Goal: Navigation & Orientation: Find specific page/section

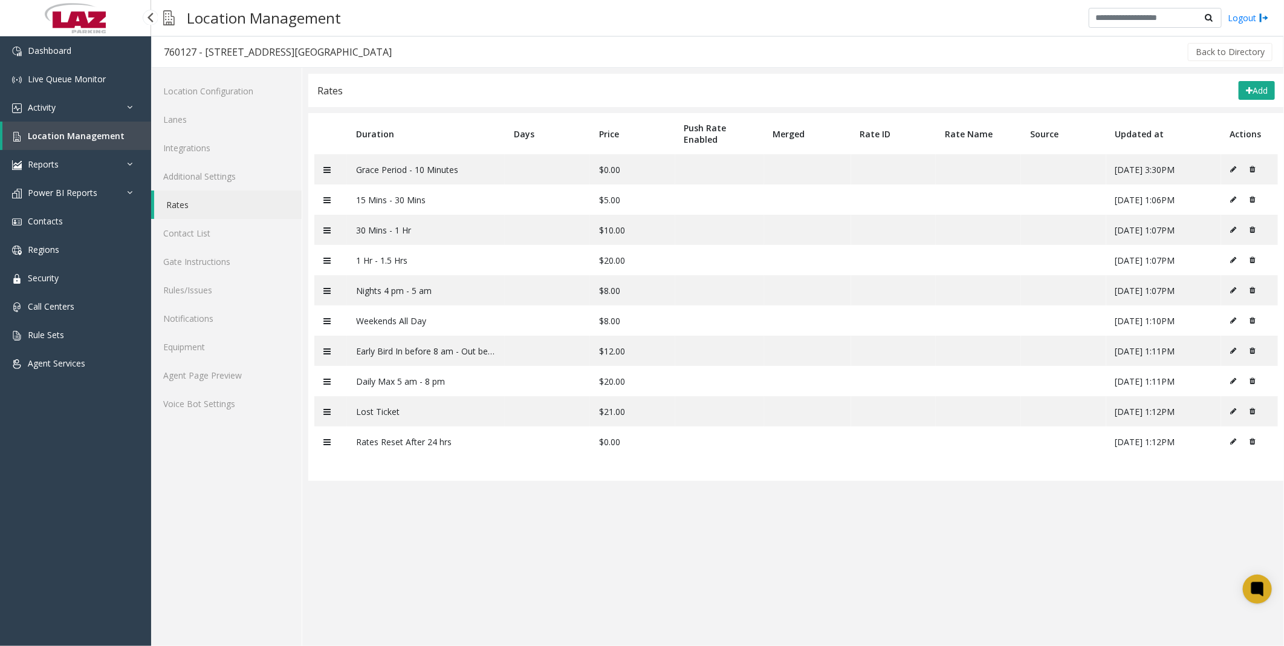
click at [68, 128] on link "Location Management" at bounding box center [76, 136] width 149 height 28
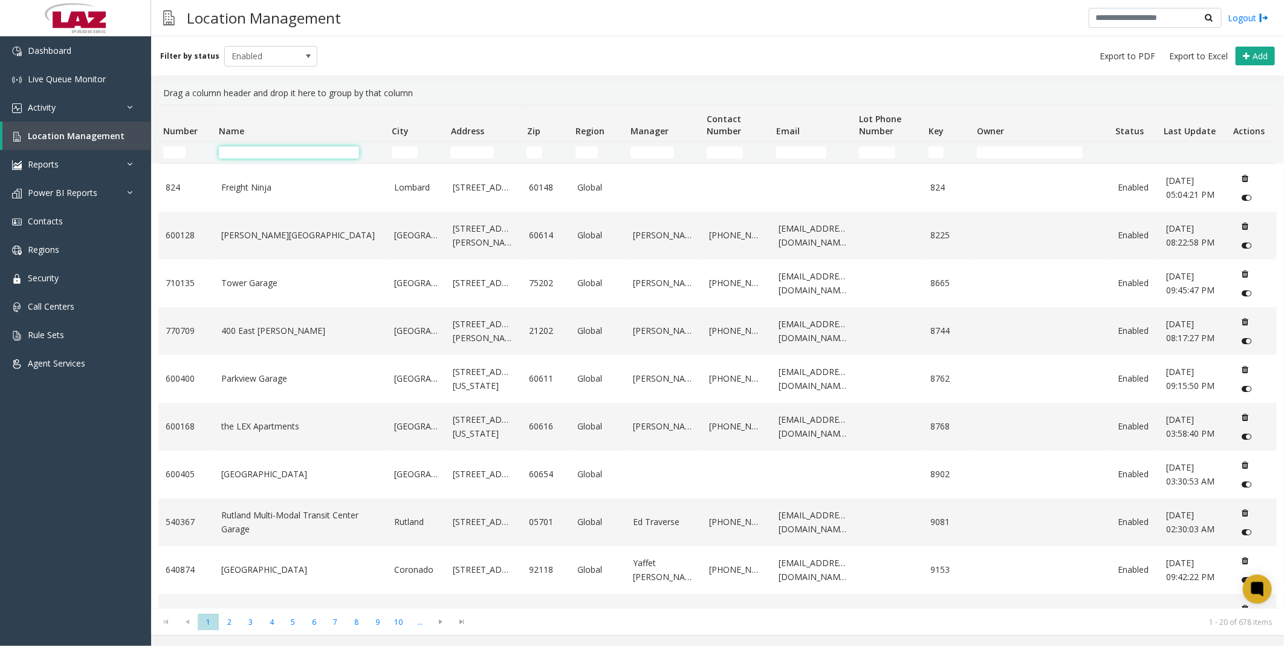
click at [323, 150] on input "Name Filter" at bounding box center [289, 152] width 140 height 12
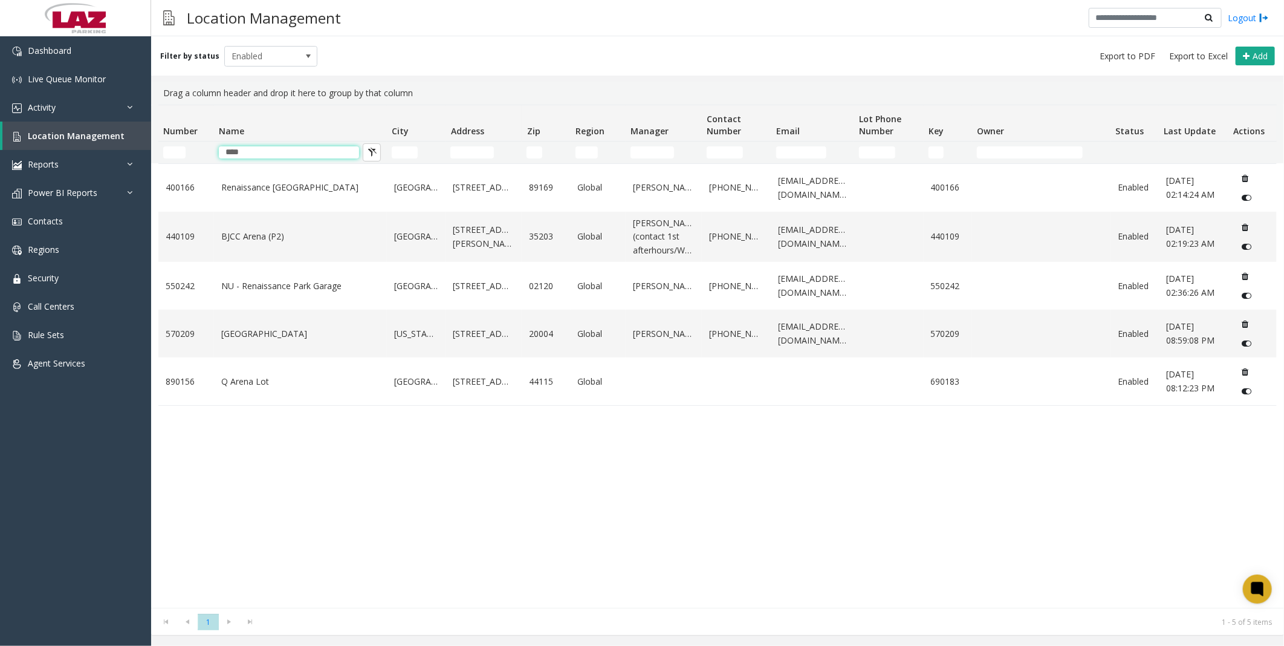
drag, startPoint x: 275, startPoint y: 147, endPoint x: 202, endPoint y: 148, distance: 73.2
click at [202, 148] on tr "****" at bounding box center [717, 153] width 1119 height 22
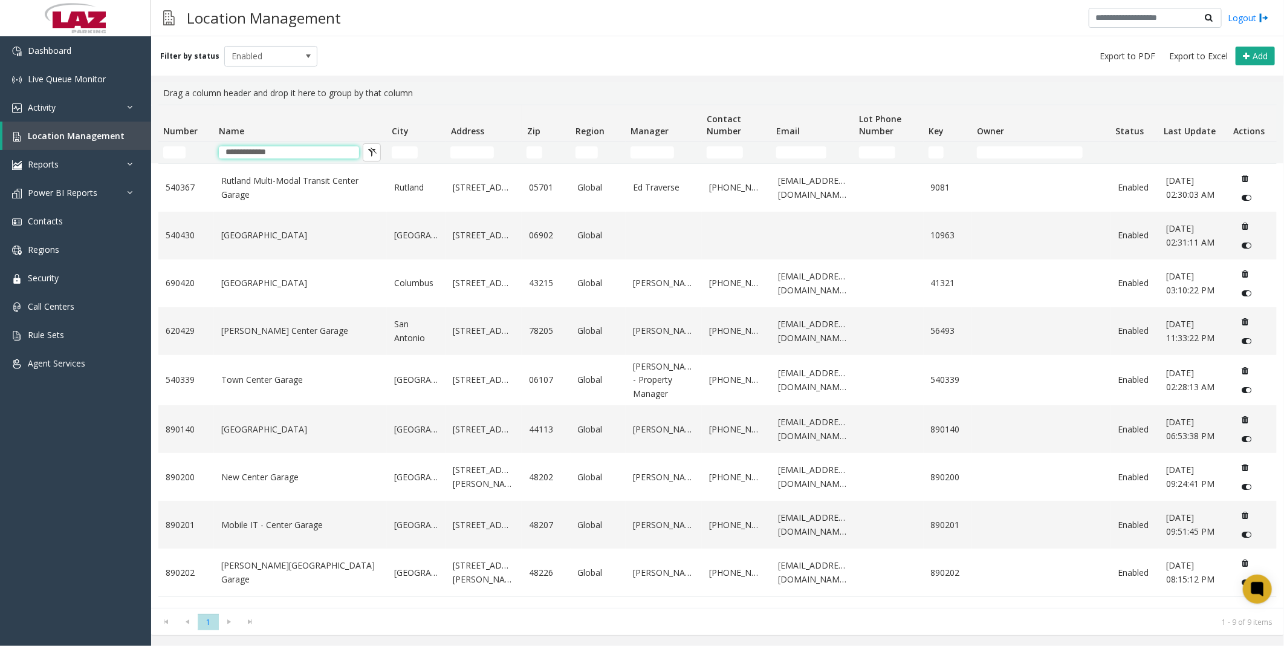
type input "**********"
click at [551, 82] on div "Drag a column header and drop it here to group by that column" at bounding box center [717, 93] width 1119 height 23
click at [288, 521] on link "Mobile IT - Center Garage" at bounding box center [300, 524] width 158 height 13
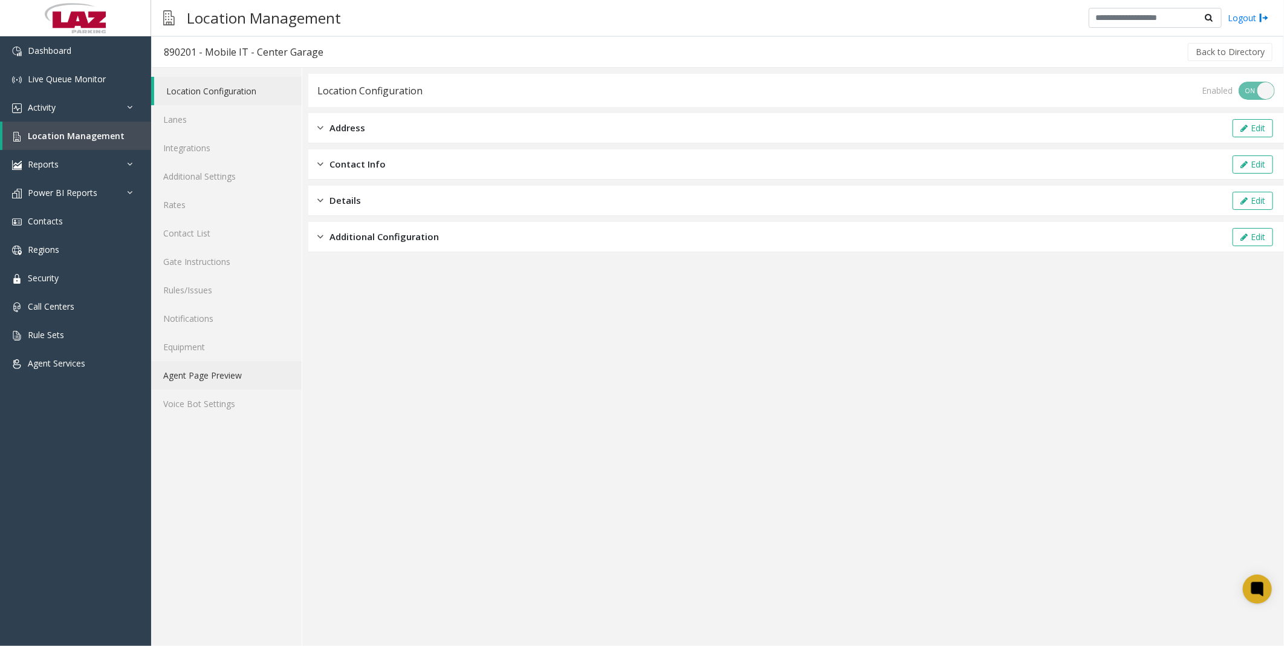
click at [231, 379] on link "Agent Page Preview" at bounding box center [226, 375] width 151 height 28
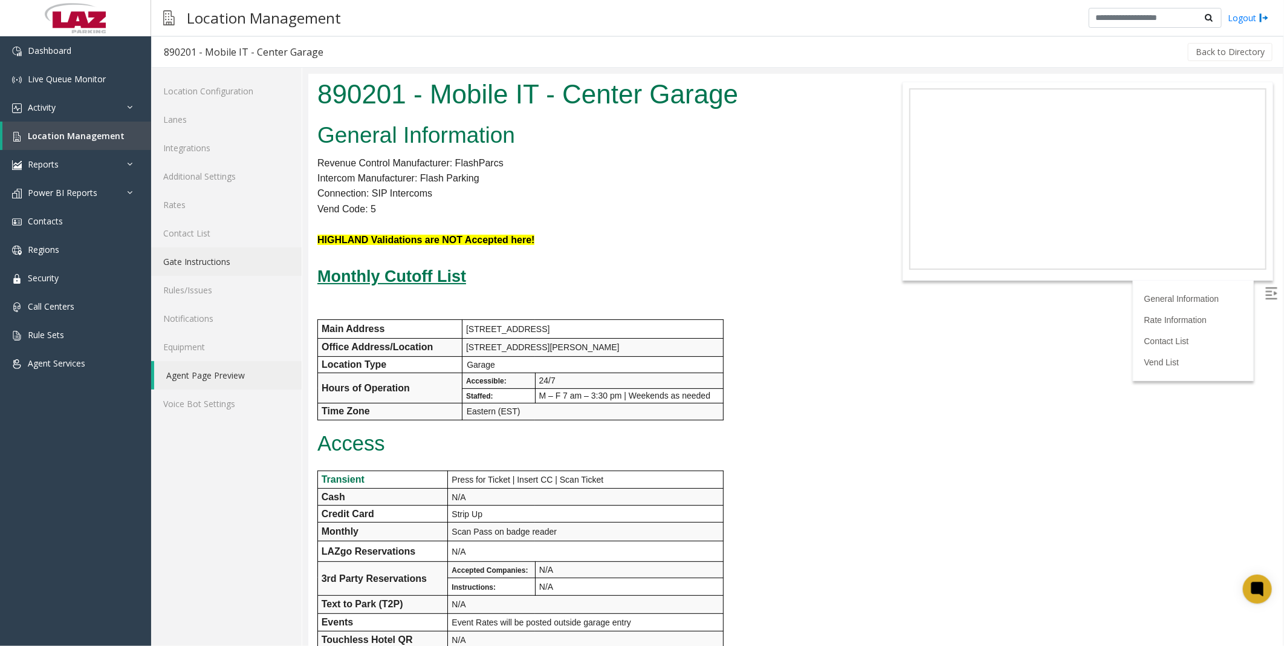
click at [192, 256] on link "Gate Instructions" at bounding box center [226, 261] width 151 height 28
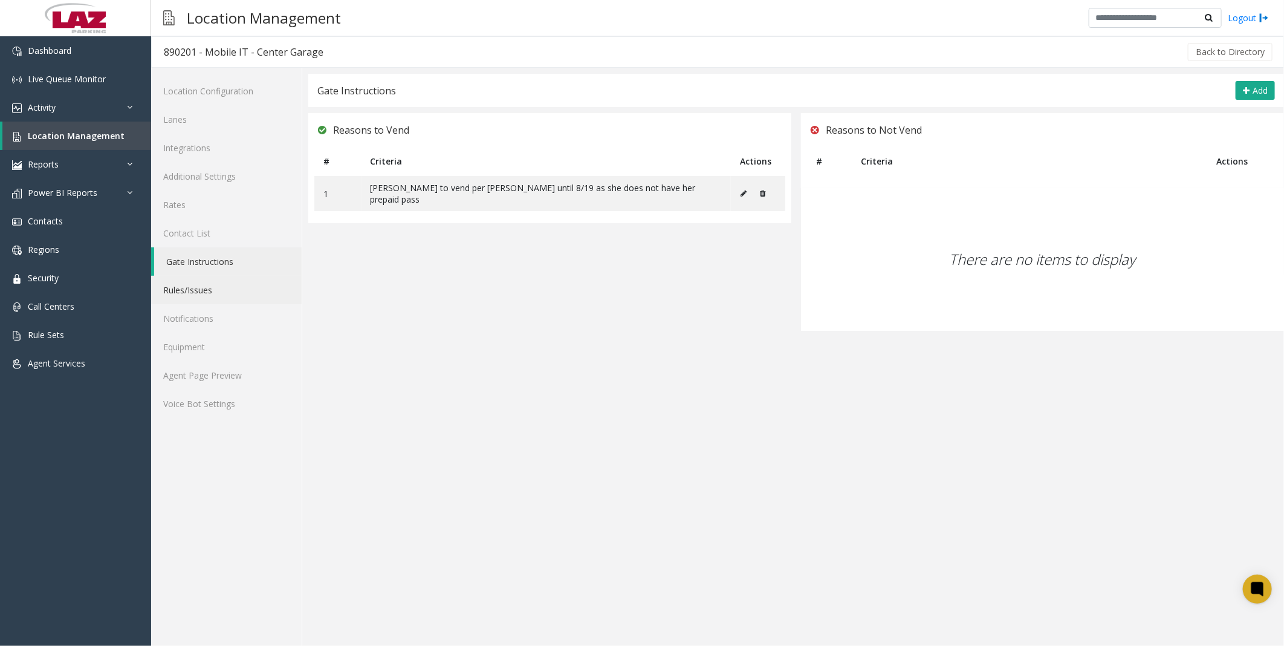
click at [190, 287] on link "Rules/Issues" at bounding box center [226, 290] width 151 height 28
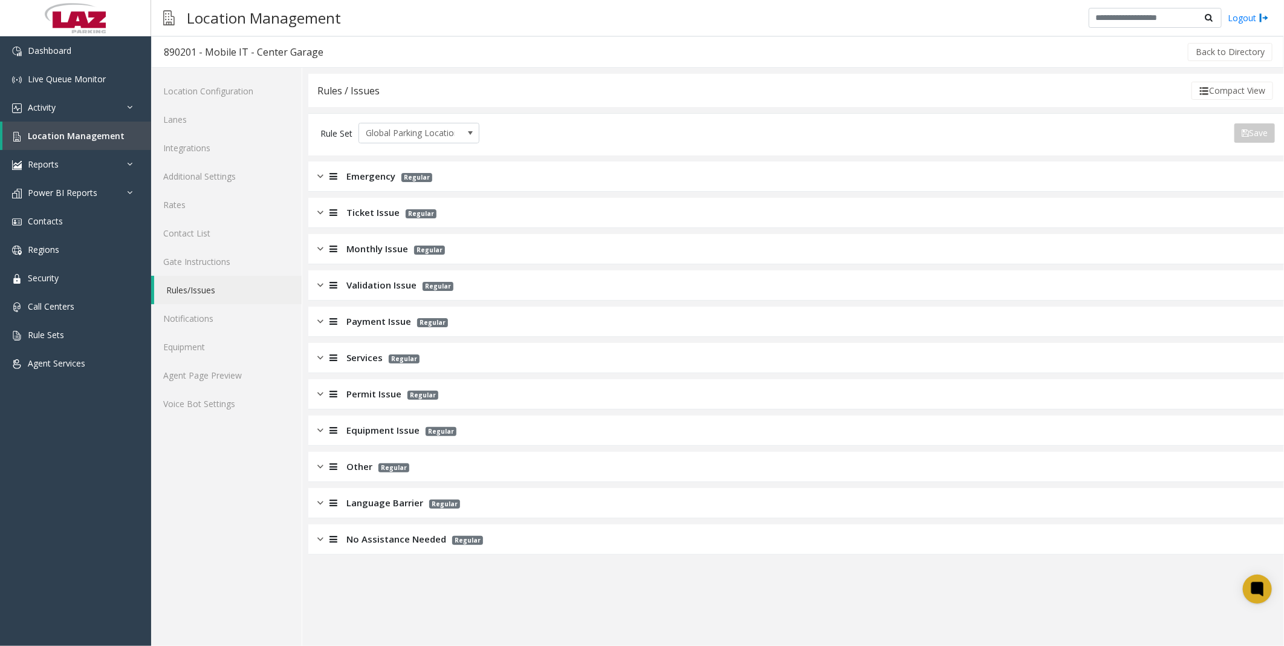
click at [385, 308] on div "Payment Issue Regular" at bounding box center [796, 322] width 976 height 30
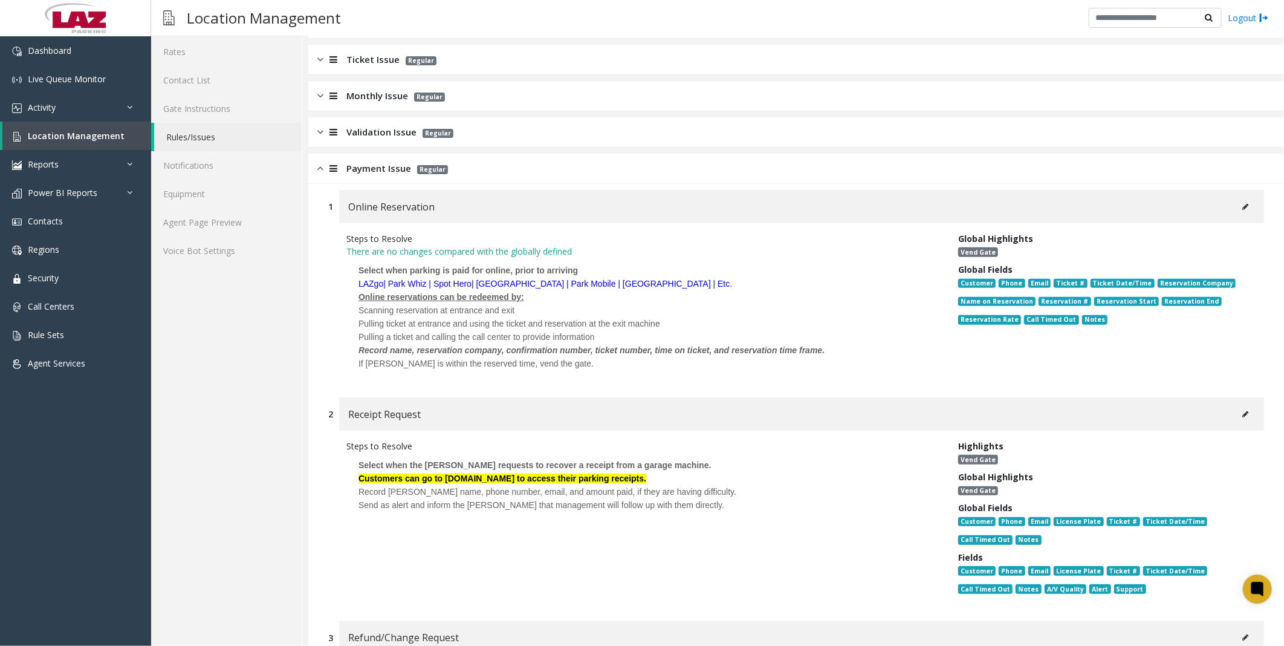
scroll to position [201, 0]
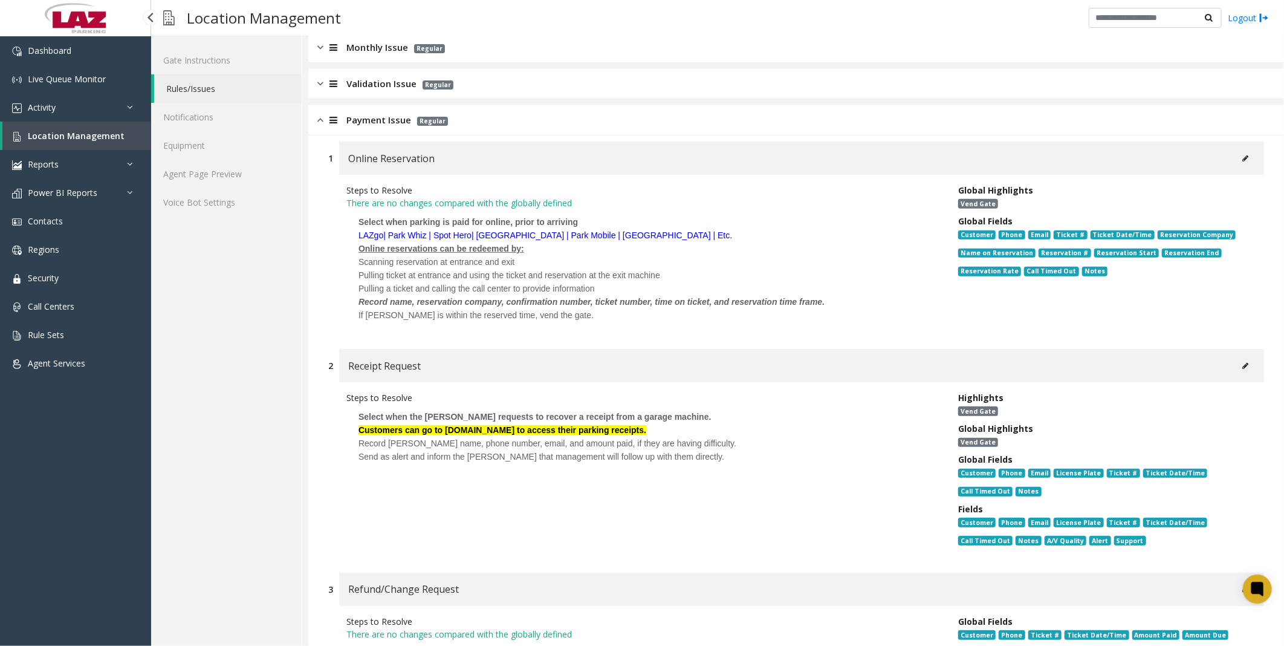
click at [38, 125] on link "Location Management" at bounding box center [76, 136] width 149 height 28
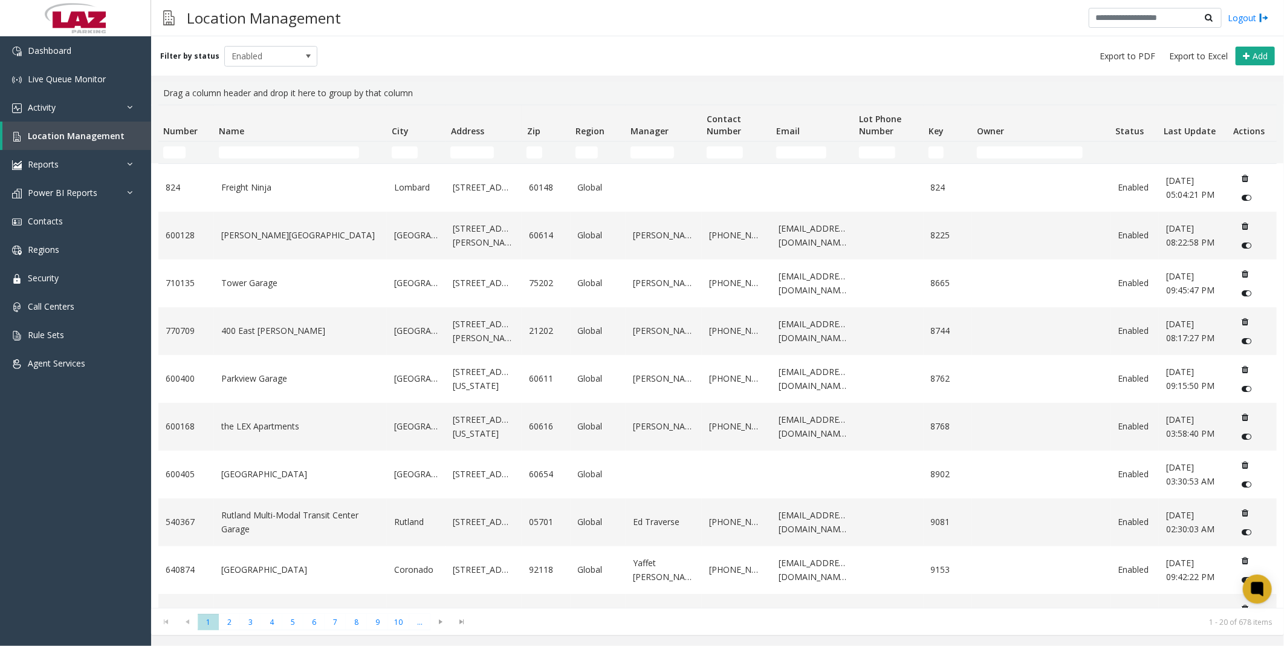
click at [288, 145] on td "Name Filter" at bounding box center [300, 153] width 173 height 22
click at [270, 155] on input "Name Filter" at bounding box center [289, 152] width 140 height 12
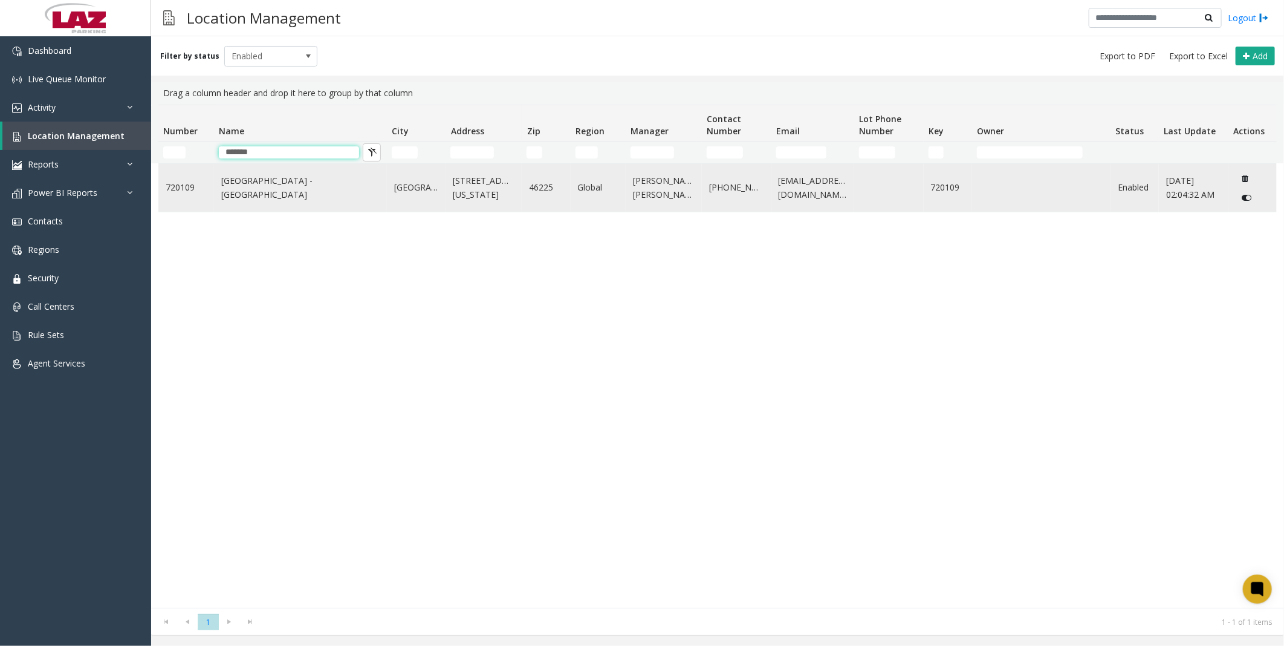
type input "*******"
click at [250, 188] on link "[GEOGRAPHIC_DATA] - [GEOGRAPHIC_DATA]" at bounding box center [300, 187] width 158 height 27
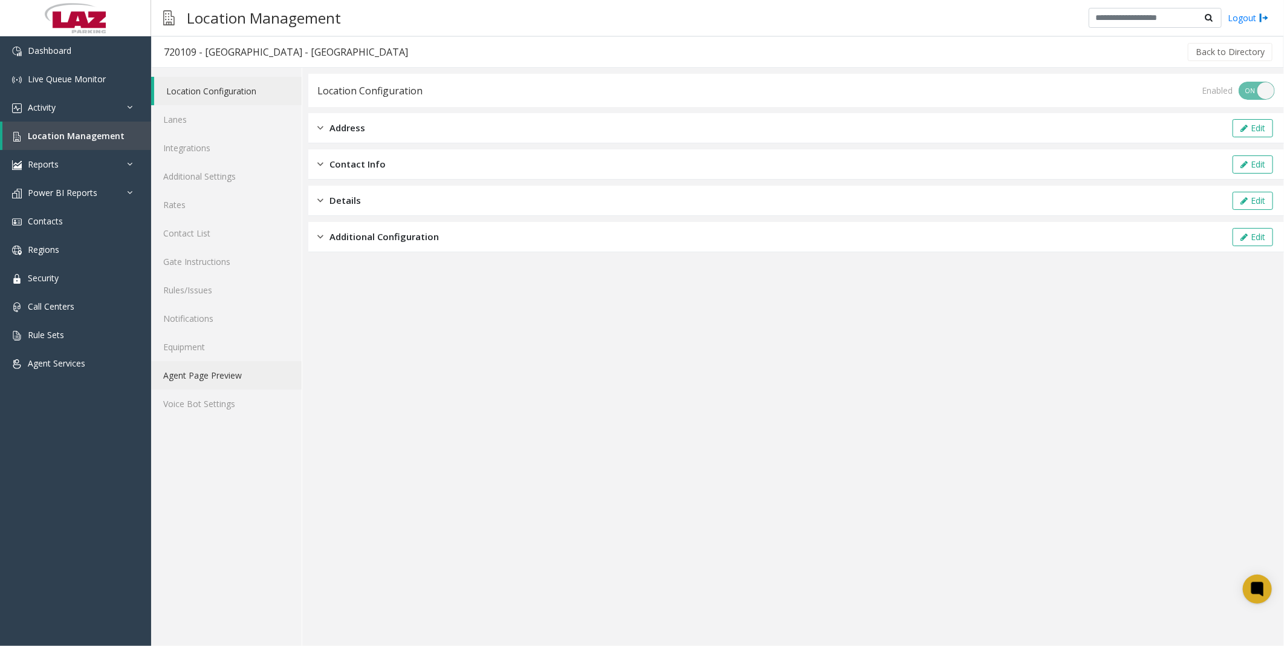
click at [206, 377] on link "Agent Page Preview" at bounding box center [226, 375] width 151 height 28
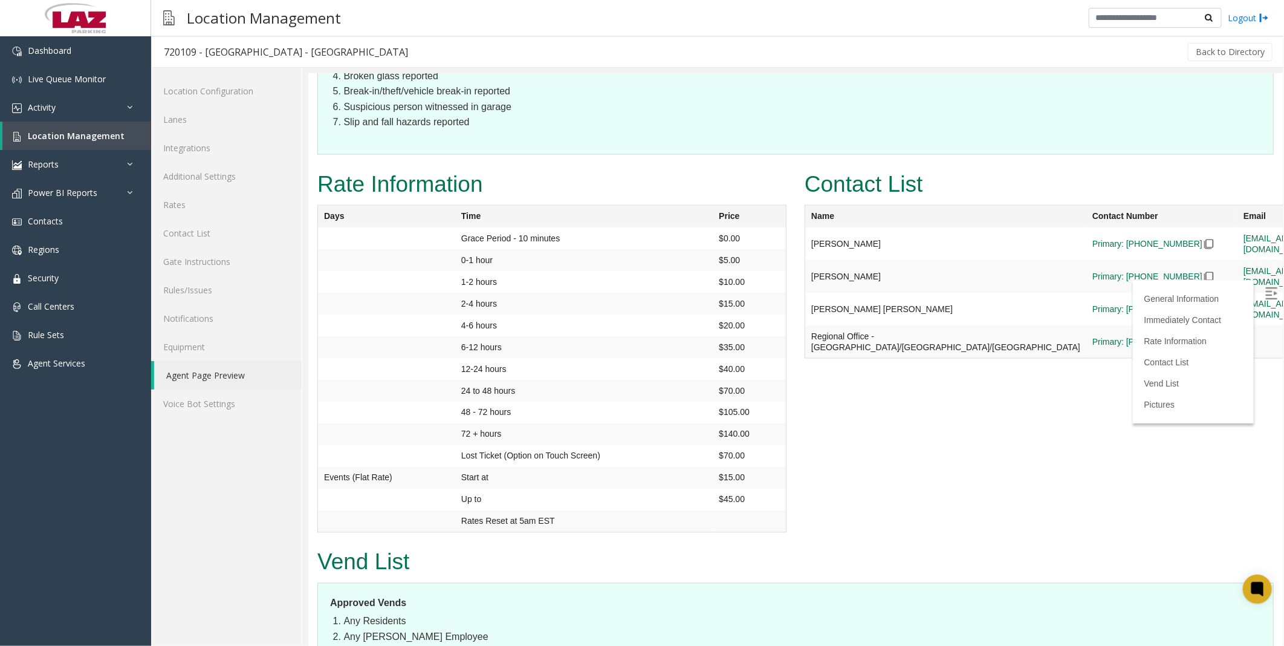
scroll to position [1142, 0]
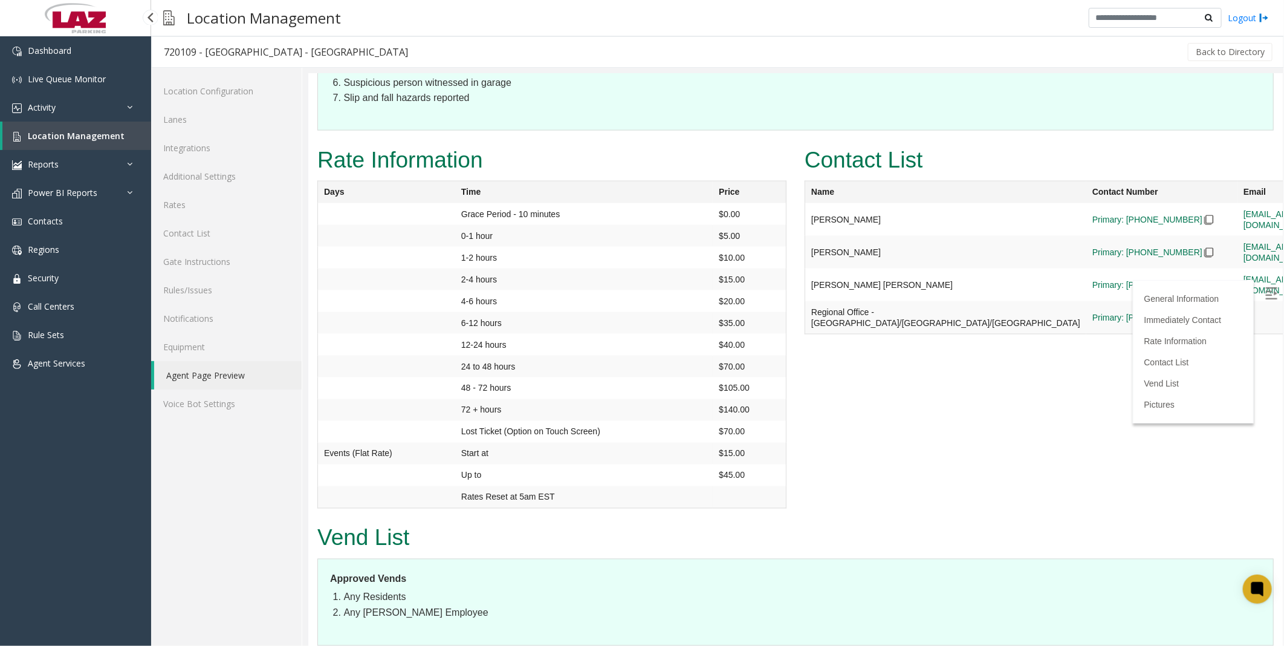
click at [58, 134] on span "Location Management" at bounding box center [76, 135] width 97 height 11
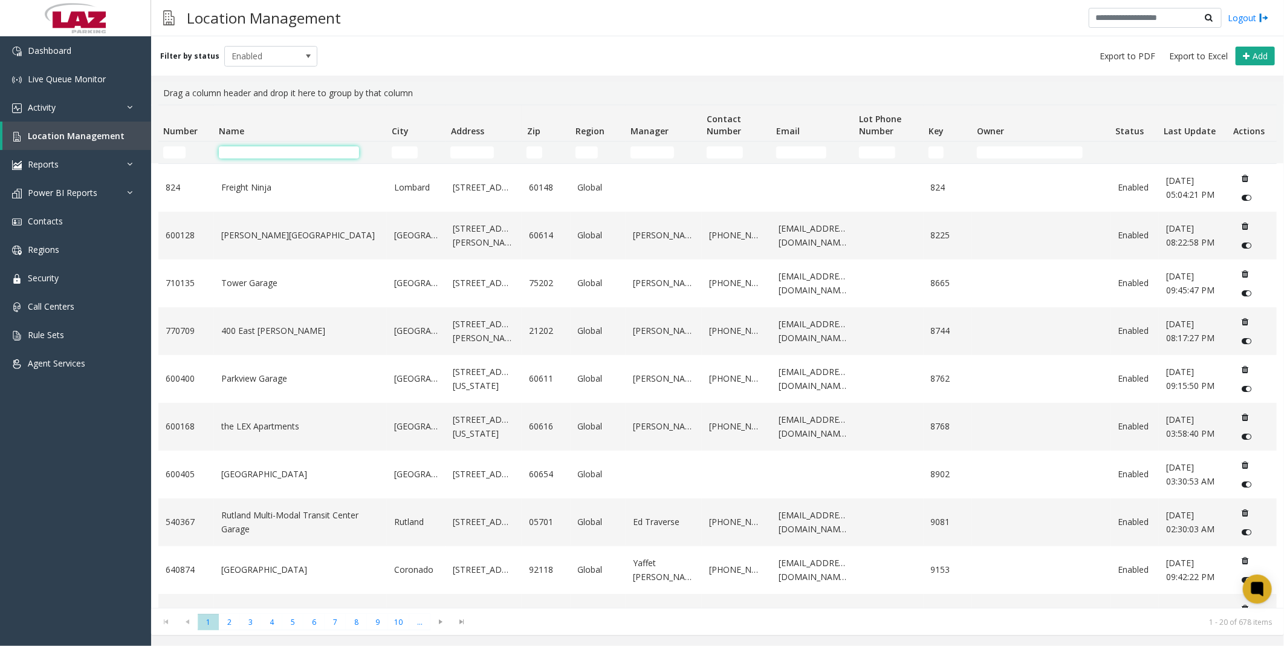
click at [246, 150] on input "Name Filter" at bounding box center [289, 152] width 140 height 12
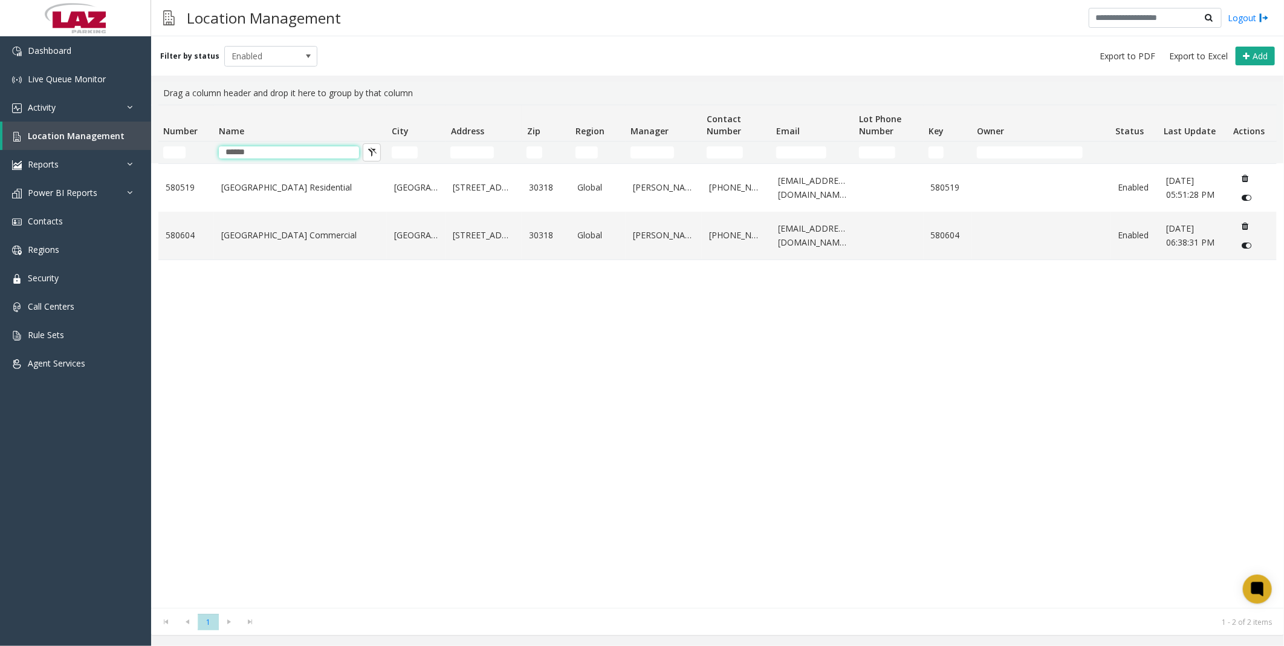
type input "******"
click at [261, 342] on div "[GEOGRAPHIC_DATA] Residential [GEOGRAPHIC_DATA] [STREET_ADDRESS] Global [PERSON…" at bounding box center [717, 385] width 1119 height 444
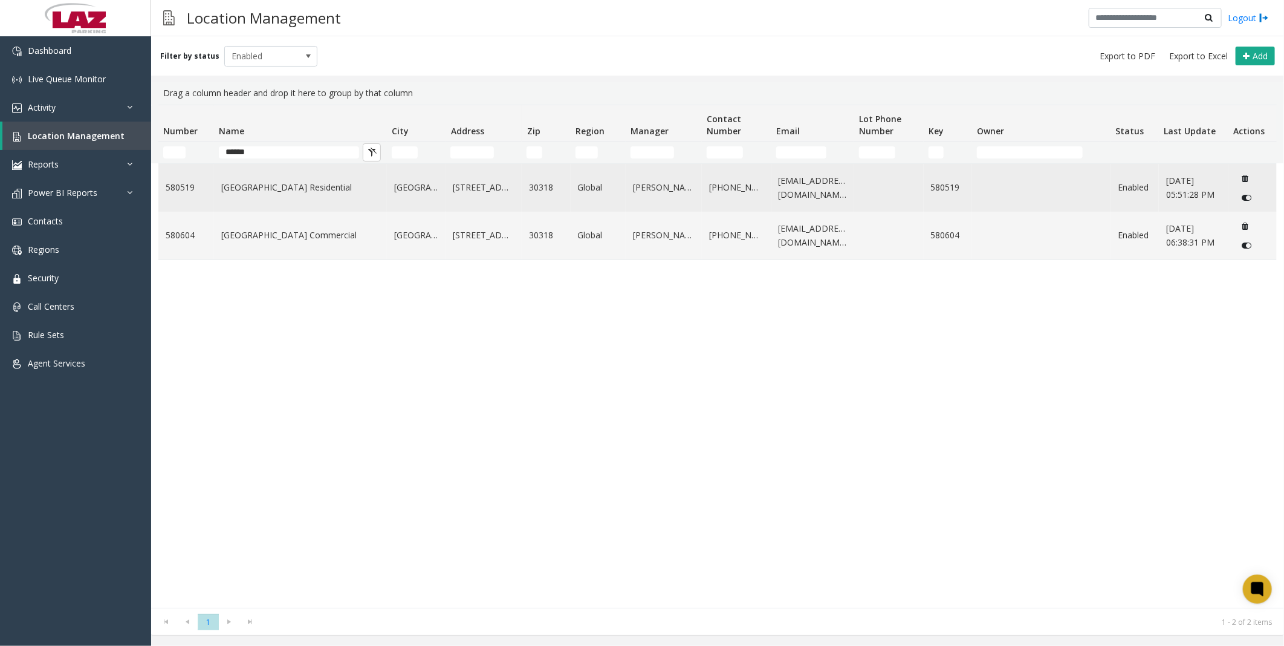
click at [275, 197] on td "[GEOGRAPHIC_DATA] Residential" at bounding box center [300, 188] width 173 height 48
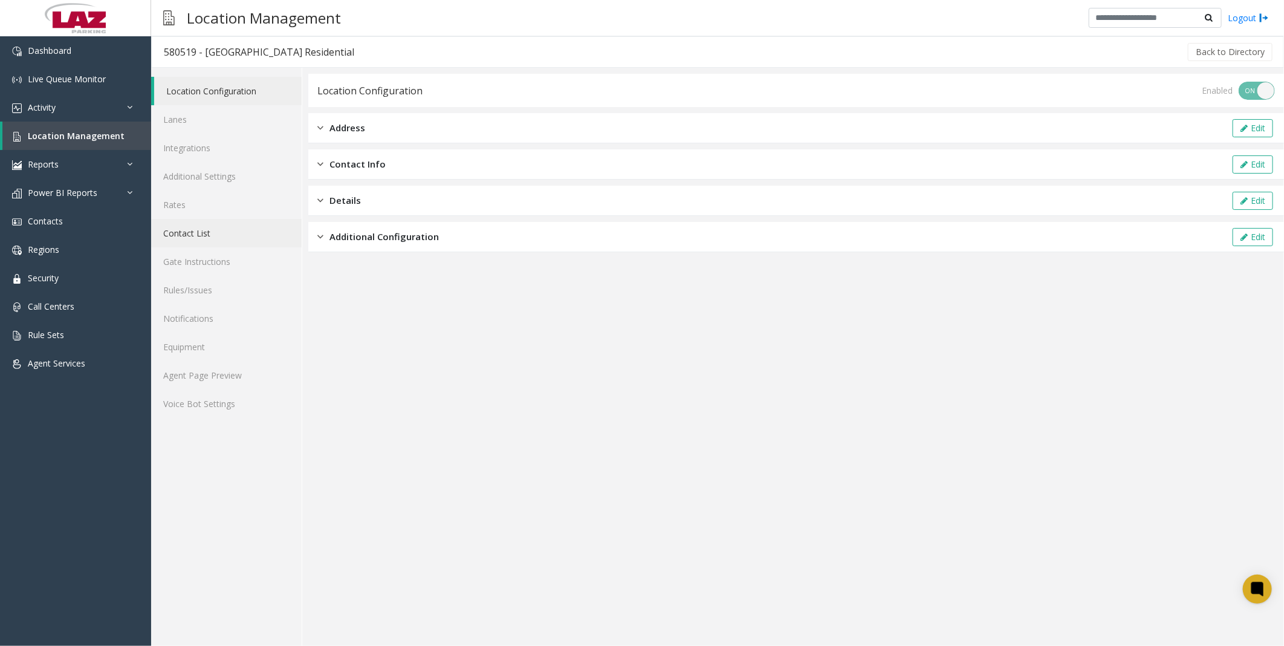
click at [192, 237] on link "Contact List" at bounding box center [226, 233] width 151 height 28
